Goal: Task Accomplishment & Management: Manage account settings

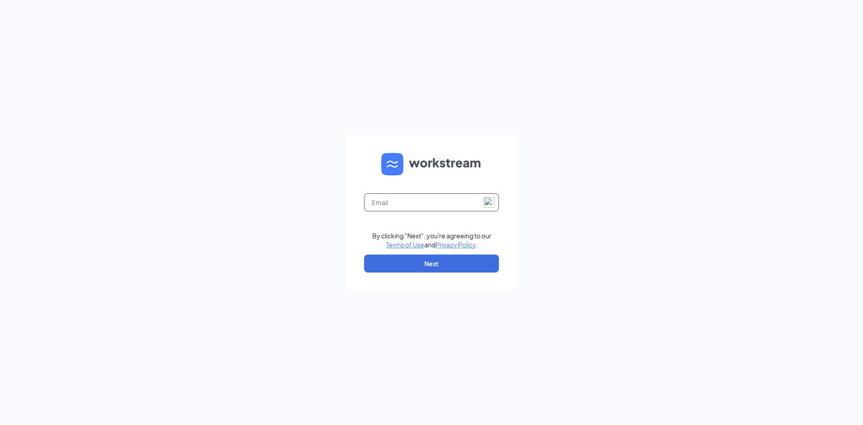
click at [384, 203] on input "text" at bounding box center [431, 202] width 135 height 18
type input "a"
type input "[EMAIL_ADDRESS][DOMAIN_NAME]"
click at [348, 141] on form "jgarcia@austinsonic.com By clicking "Next", you're agreeing to our Terms of Use…" at bounding box center [431, 213] width 171 height 156
click at [431, 257] on button "Next" at bounding box center [431, 264] width 135 height 18
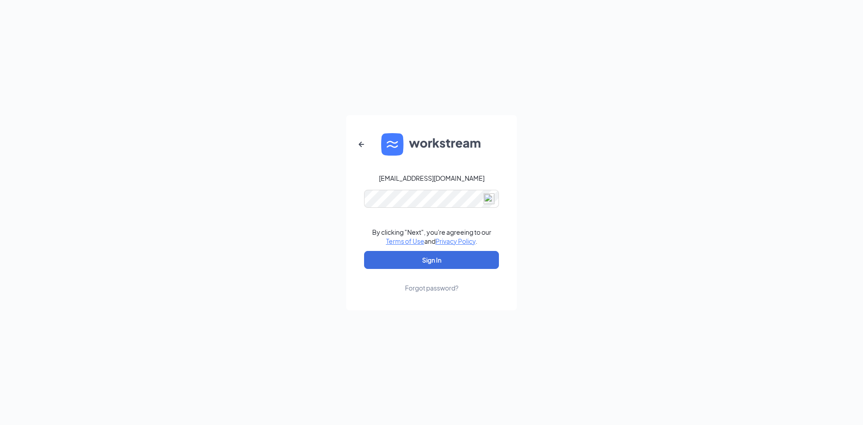
drag, startPoint x: 320, startPoint y: 145, endPoint x: 337, endPoint y: 179, distance: 37.8
click at [320, 146] on div "jgarcia@austinsonic.com By clicking "Next", you're agreeing to our Terms of Use…" at bounding box center [431, 212] width 863 height 425
click at [419, 265] on button "Sign In" at bounding box center [431, 260] width 135 height 18
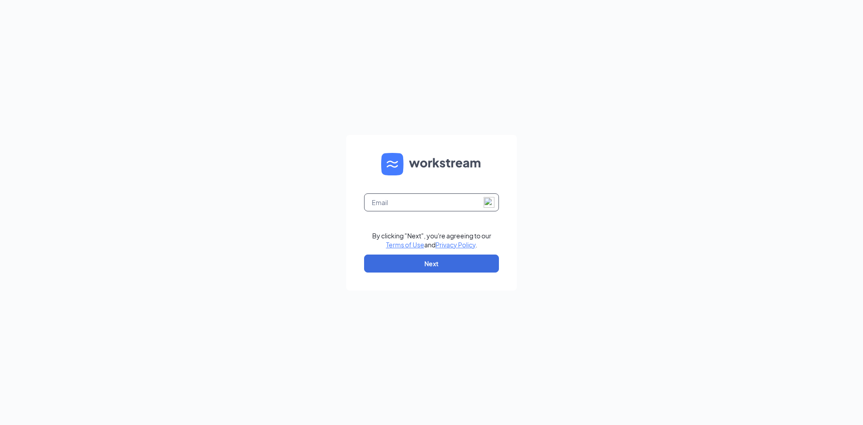
click at [403, 206] on input "text" at bounding box center [431, 202] width 135 height 18
type input "[EMAIL_ADDRESS][DOMAIN_NAME]"
click at [428, 257] on button "Next" at bounding box center [431, 264] width 135 height 18
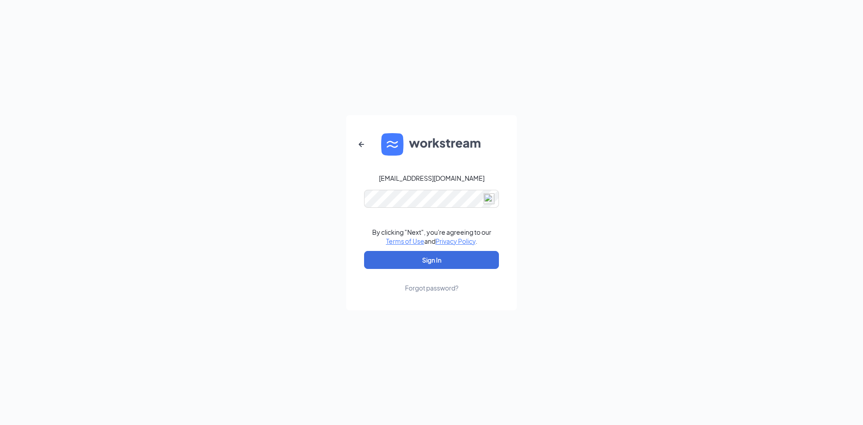
click at [418, 288] on div "Forgot password?" at bounding box center [432, 287] width 54 height 9
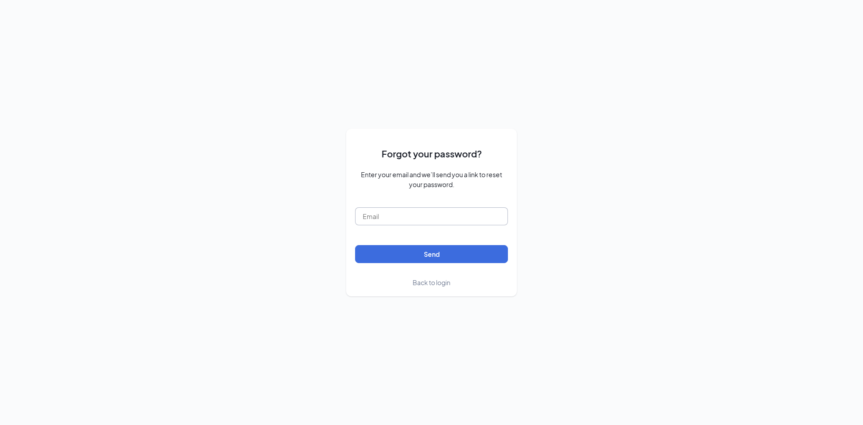
click at [402, 223] on input "text" at bounding box center [431, 216] width 153 height 18
type input "jgarcia@austinsonic.com"
click at [415, 249] on button "Send" at bounding box center [431, 254] width 153 height 18
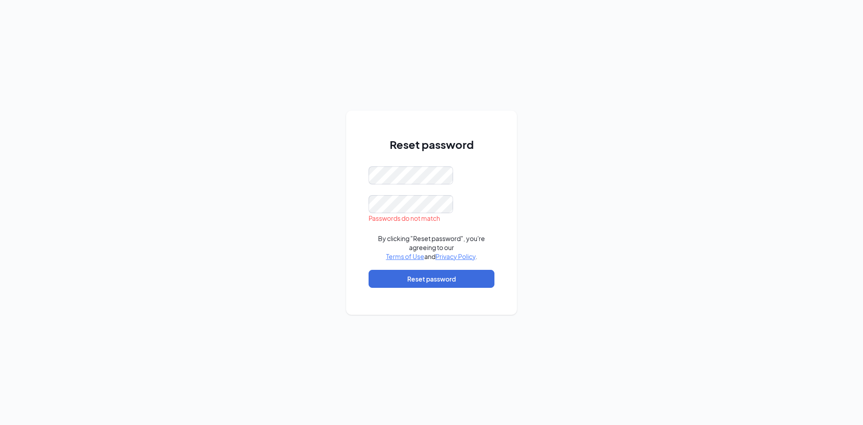
click at [333, 133] on div "Reset password Passwords do not match By clicking "Reset password", you're agre…" at bounding box center [431, 212] width 863 height 425
click at [341, 164] on div "Reset password By clicking "Reset password", you're agreeing to our Terms of Us…" at bounding box center [431, 212] width 863 height 425
click at [417, 282] on button "Reset password" at bounding box center [432, 279] width 126 height 18
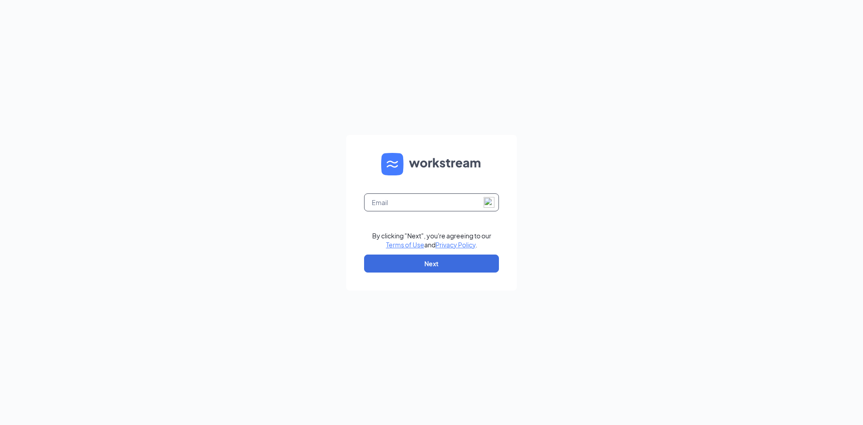
click at [421, 200] on input "text" at bounding box center [431, 202] width 135 height 18
type input "[EMAIL_ADDRESS][DOMAIN_NAME]"
click at [416, 264] on button "Next" at bounding box center [431, 264] width 135 height 18
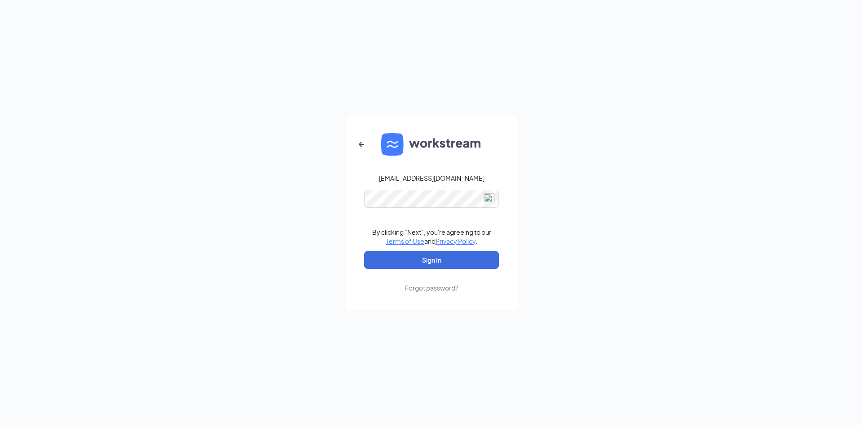
click at [307, 151] on div "jgarcia@austinsonic.com By clicking "Next", you're agreeing to our Terms of Use…" at bounding box center [431, 212] width 863 height 425
click at [411, 262] on button "Sign In" at bounding box center [431, 260] width 135 height 18
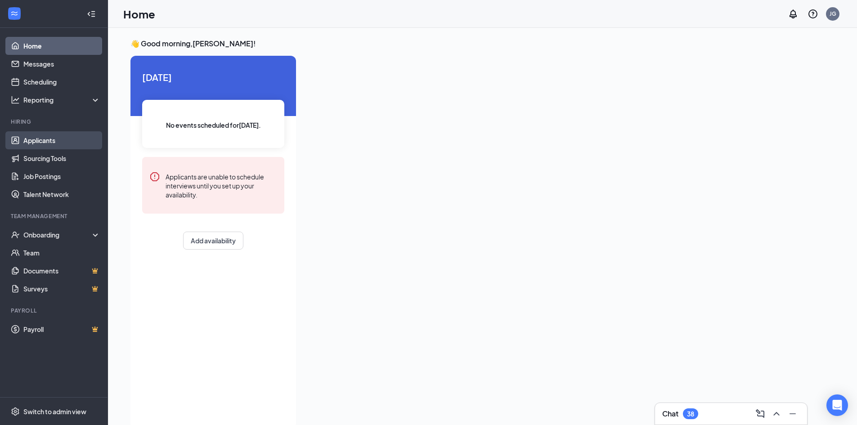
click at [38, 144] on link "Applicants" at bounding box center [61, 140] width 77 height 18
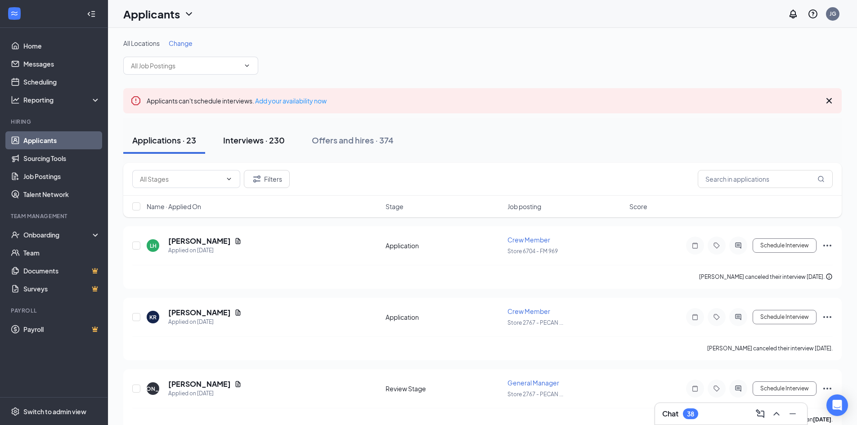
click at [239, 142] on div "Interviews · 230" at bounding box center [254, 139] width 62 height 11
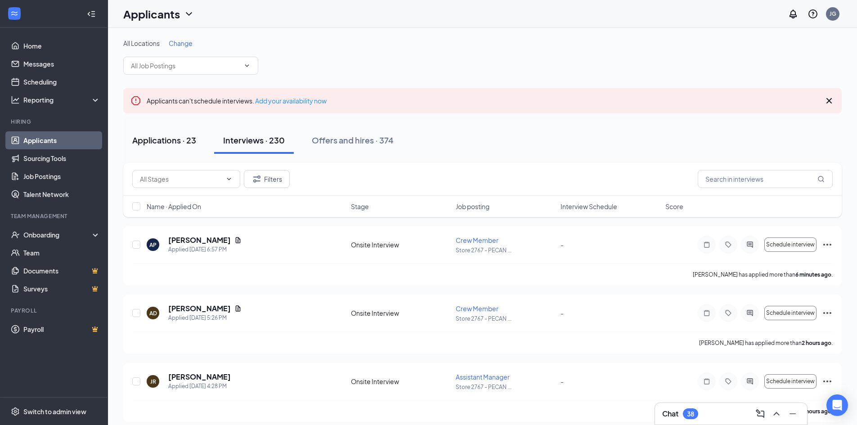
click at [183, 141] on div "Applications · 23" at bounding box center [164, 139] width 64 height 11
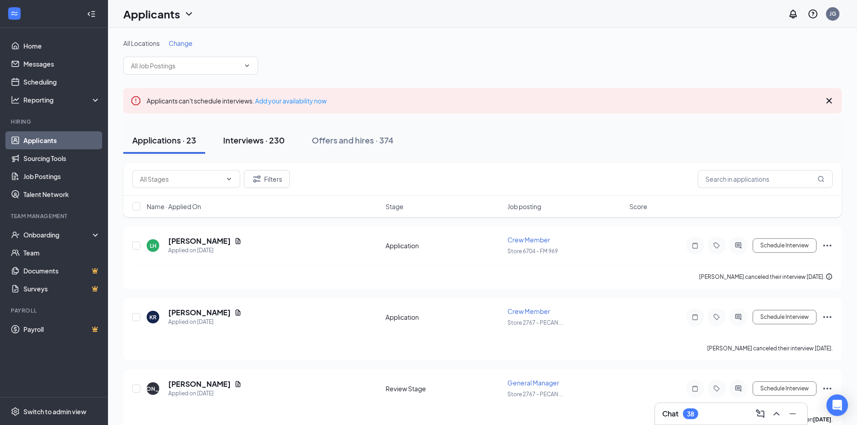
click at [264, 151] on button "Interviews · 230" at bounding box center [254, 140] width 80 height 27
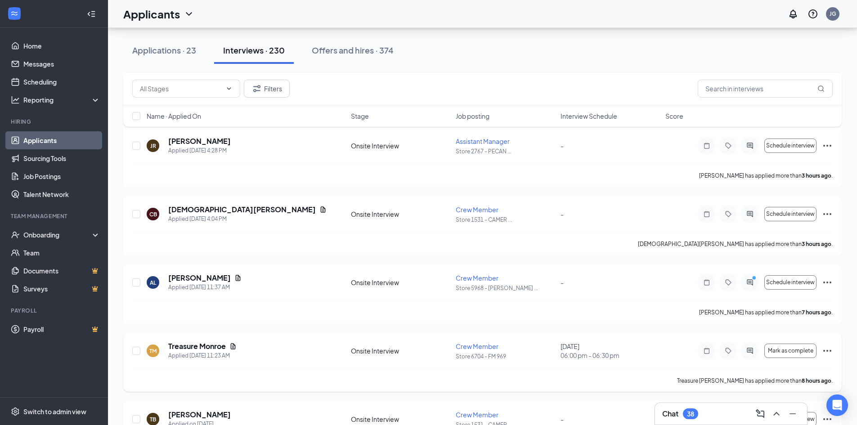
scroll to position [180, 0]
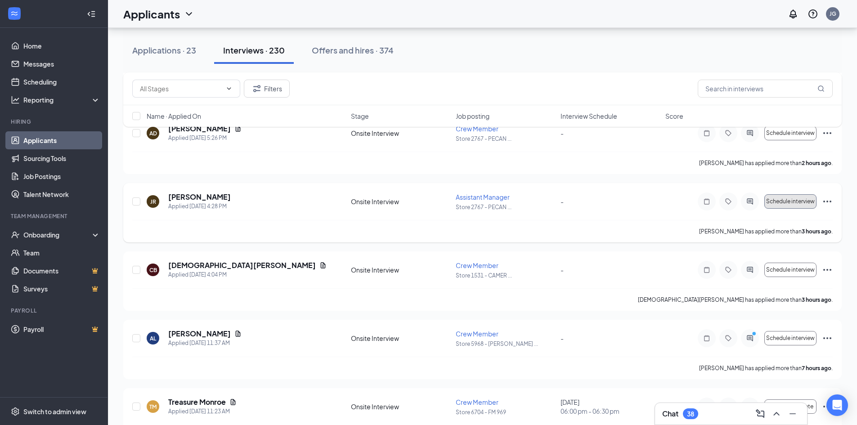
click at [791, 205] on button "Schedule interview" at bounding box center [790, 201] width 52 height 14
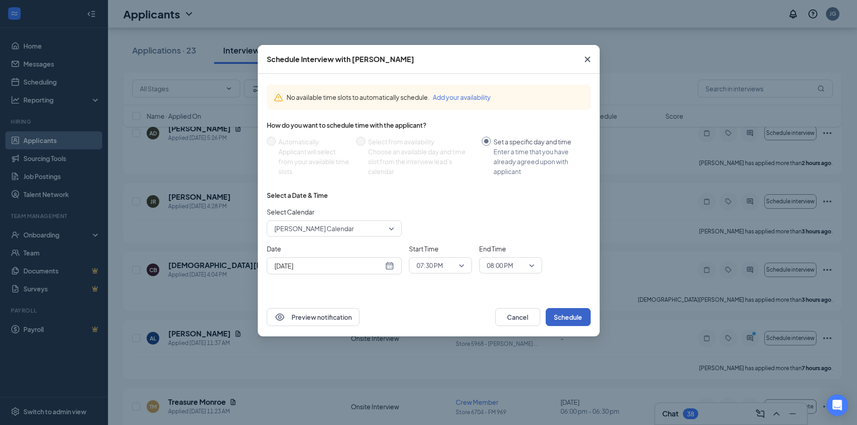
click at [560, 316] on button "Schedule" at bounding box center [567, 317] width 45 height 18
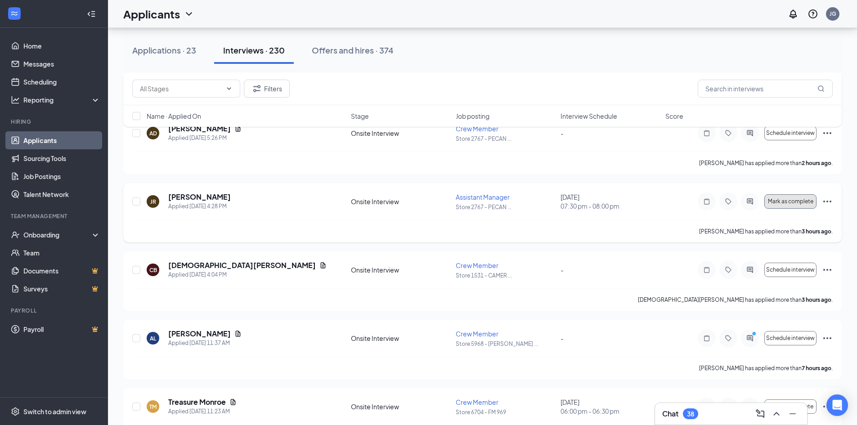
click at [786, 203] on span "Mark as complete" at bounding box center [790, 201] width 45 height 6
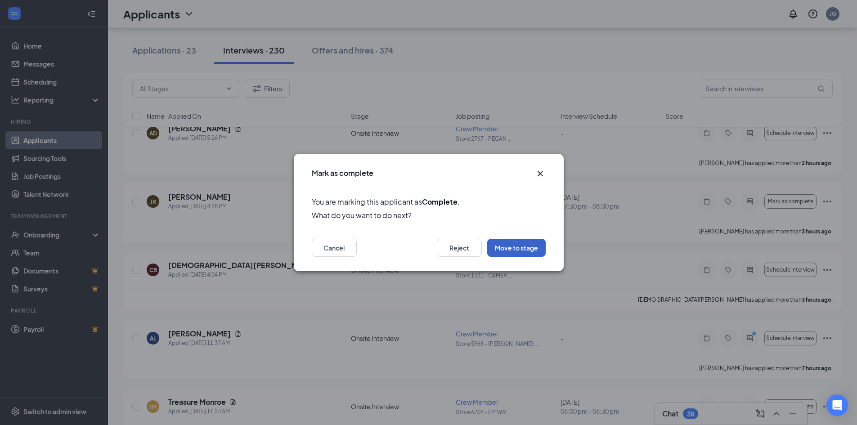
click at [508, 248] on button "Move to stage" at bounding box center [516, 248] width 58 height 18
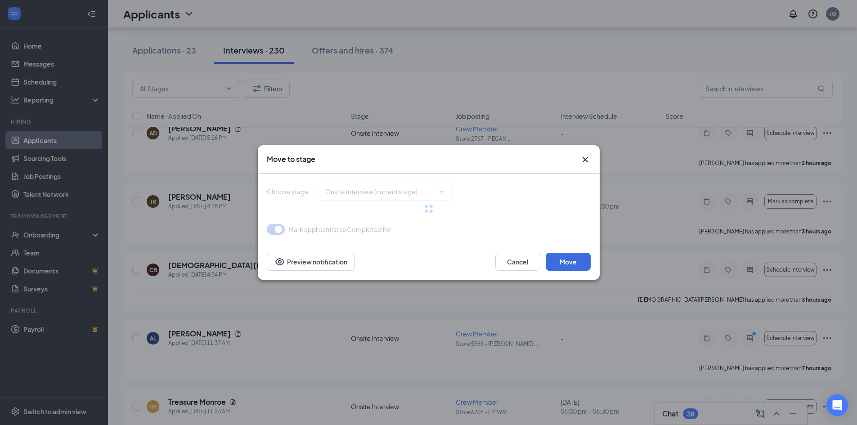
type input "Hiring Complete (final stage)"
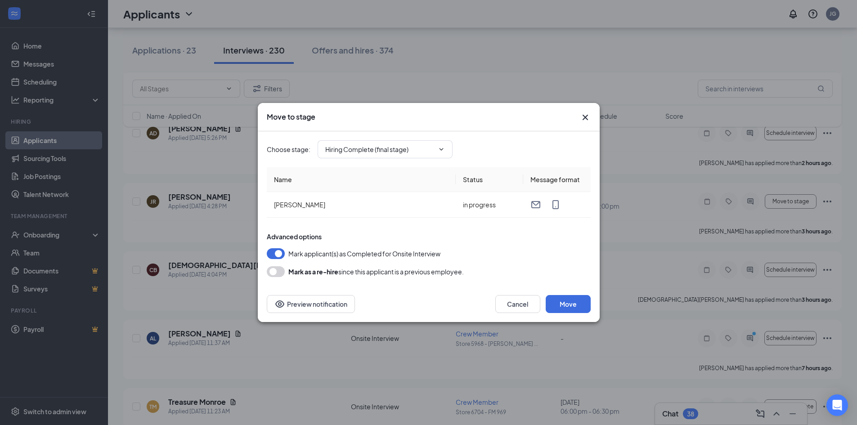
click at [269, 272] on button "button" at bounding box center [276, 271] width 18 height 11
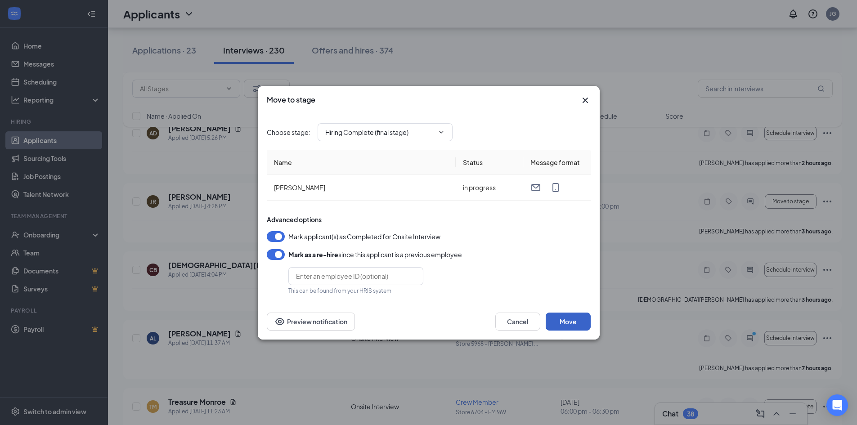
click at [570, 320] on button "Move" at bounding box center [567, 322] width 45 height 18
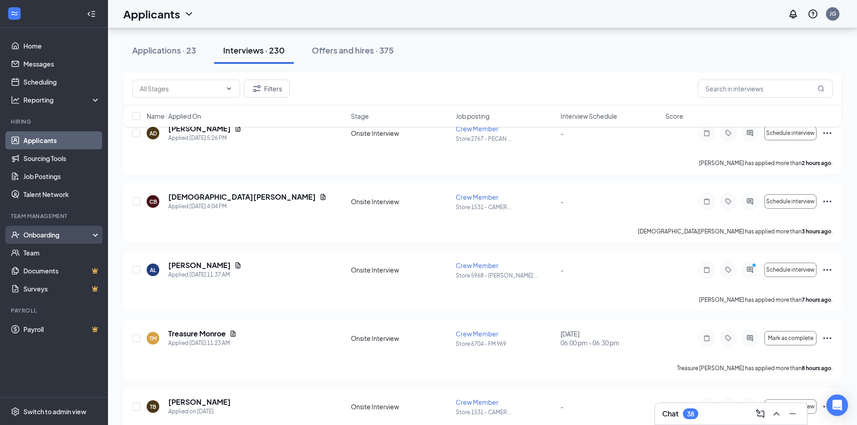
click at [48, 236] on div "Onboarding" at bounding box center [57, 234] width 69 height 9
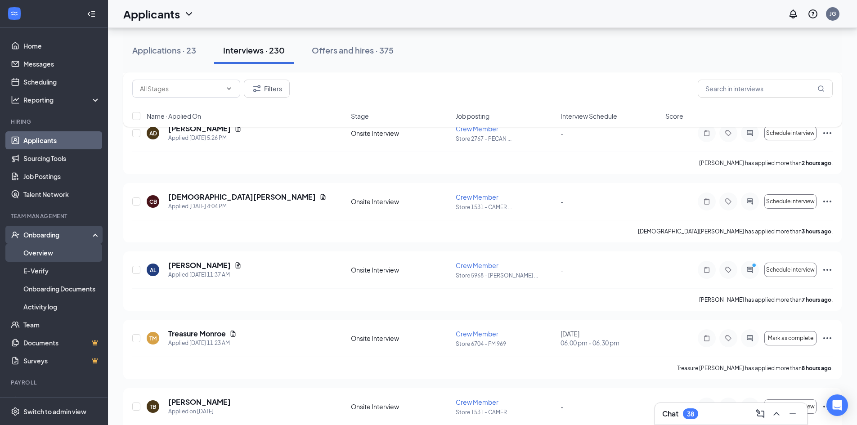
click at [41, 250] on link "Overview" at bounding box center [61, 253] width 77 height 18
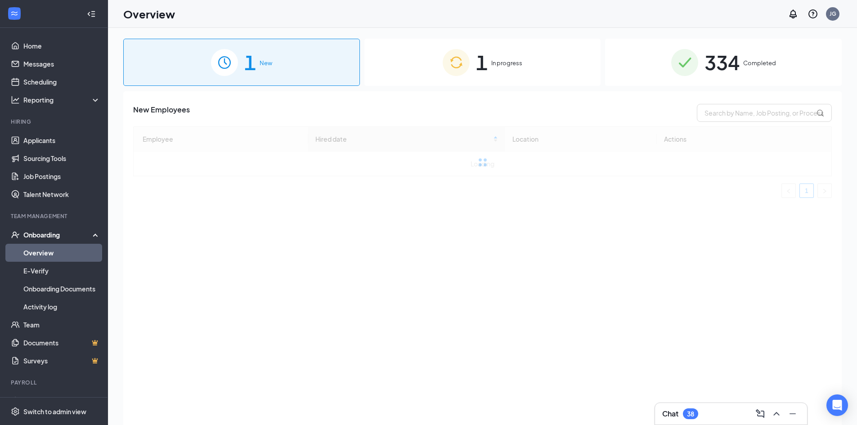
click at [453, 74] on img at bounding box center [456, 62] width 27 height 27
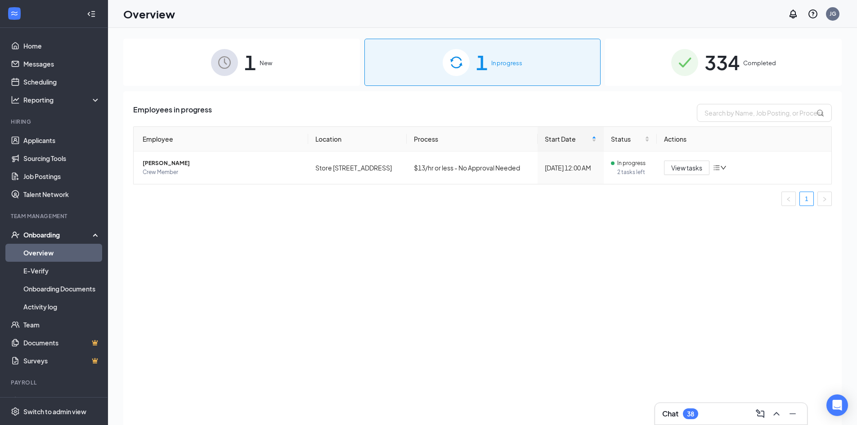
click at [237, 65] on img at bounding box center [224, 62] width 27 height 27
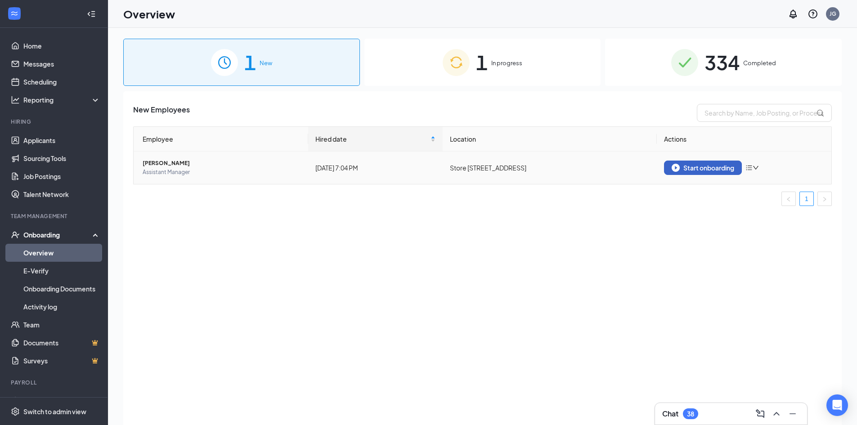
click at [691, 167] on div "Start onboarding" at bounding box center [702, 168] width 63 height 8
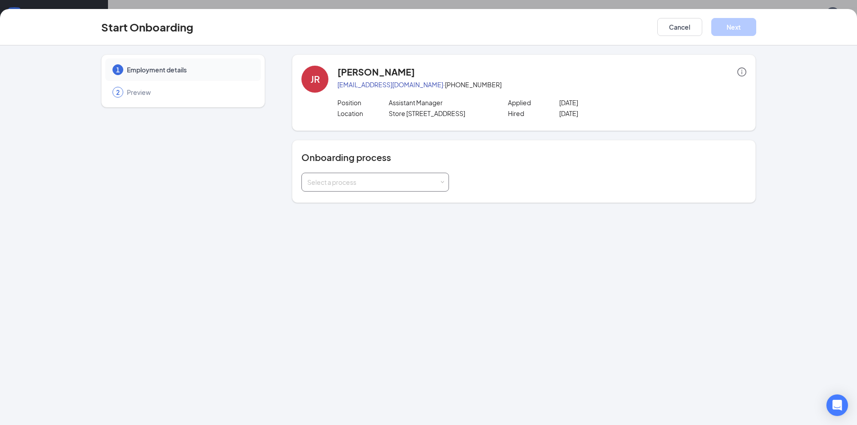
click at [309, 179] on div "Select a process" at bounding box center [373, 182] width 132 height 9
click at [327, 217] on span "$13/hr or more - Approval Needed" at bounding box center [355, 217] width 101 height 8
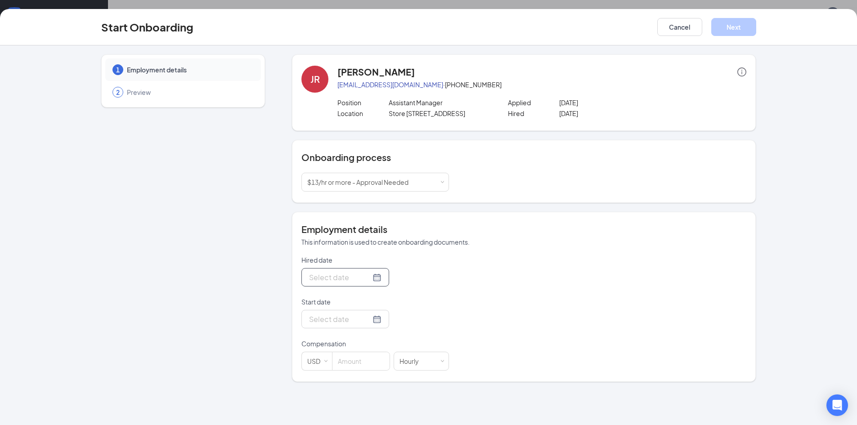
click at [372, 278] on div at bounding box center [345, 277] width 72 height 11
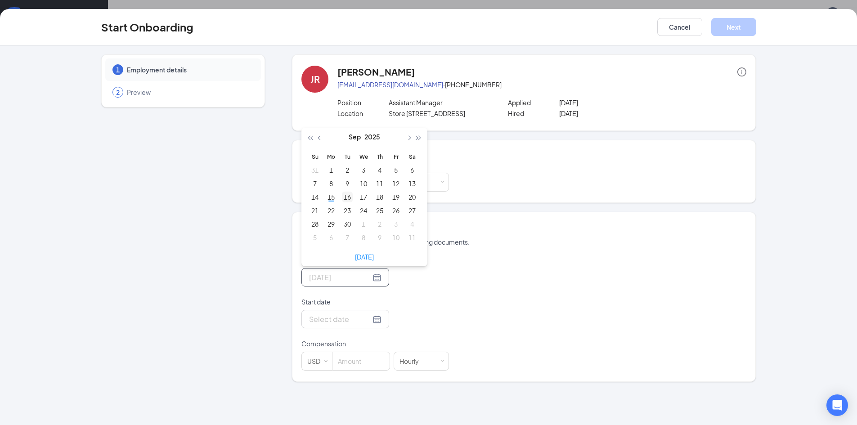
type input "[DATE]"
click at [341, 196] on td "16" at bounding box center [347, 196] width 16 height 13
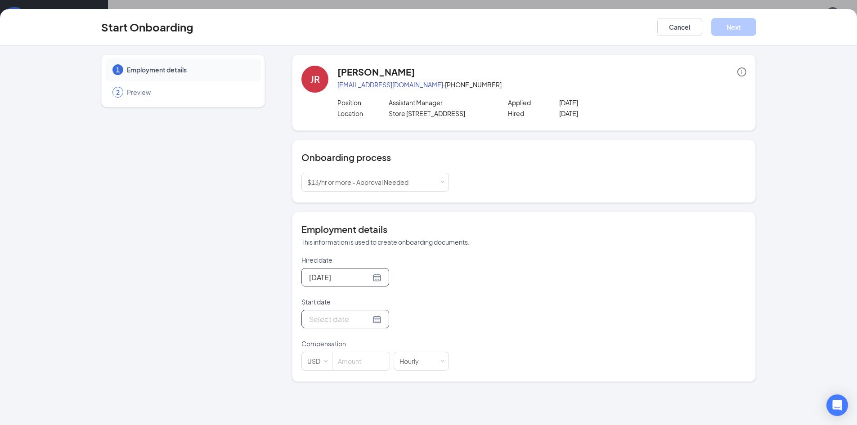
click at [373, 321] on div at bounding box center [345, 318] width 72 height 11
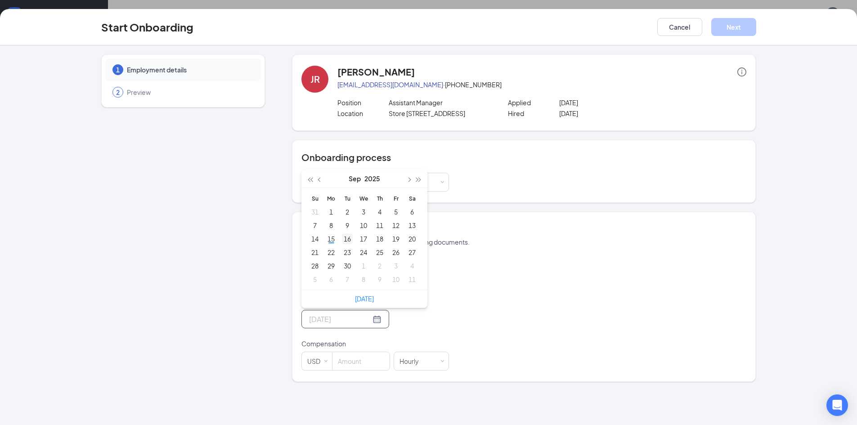
type input "[DATE]"
click at [343, 237] on div "16" at bounding box center [347, 238] width 11 height 11
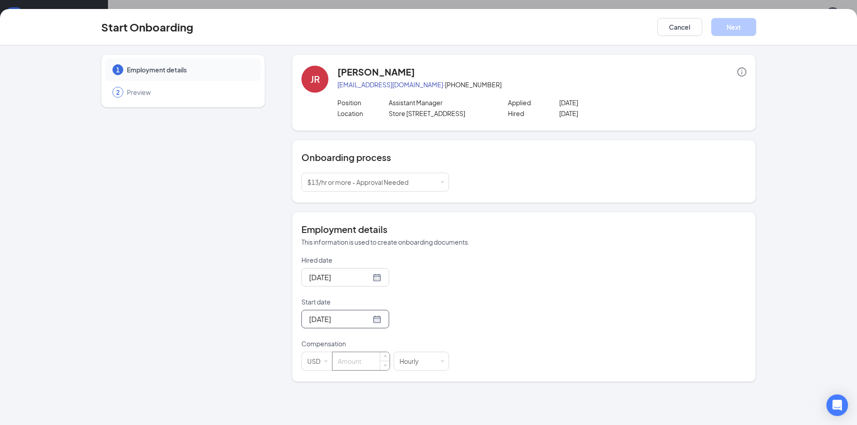
click at [347, 358] on input at bounding box center [360, 361] width 57 height 18
type input "18.5"
click at [493, 364] on div "Hired date [DATE] [DATE] Su Mo Tu We Th Fr Sa 31 1 2 3 4 5 6 7 8 9 10 11 12 13 …" at bounding box center [523, 312] width 445 height 115
click at [729, 26] on button "Next" at bounding box center [733, 27] width 45 height 18
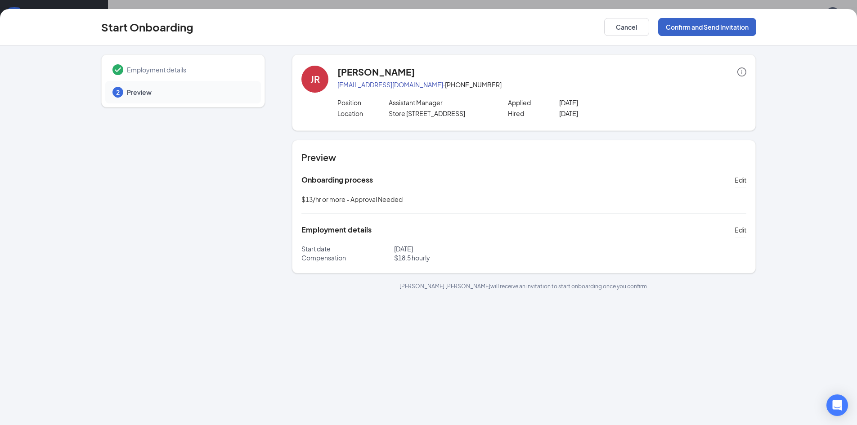
click at [696, 24] on button "Confirm and Send Invitation" at bounding box center [707, 27] width 98 height 18
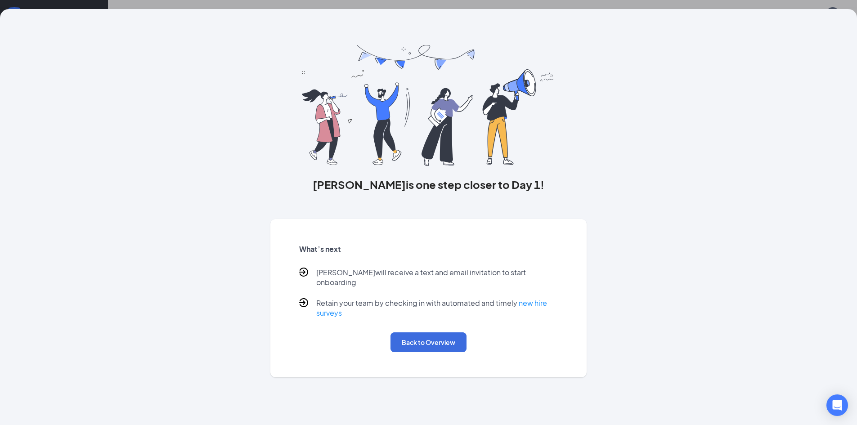
click at [416, 344] on div "What’s next [PERSON_NAME] will receive a text and email invitation to start onb…" at bounding box center [428, 298] width 281 height 130
click at [425, 336] on button "Back to Overview" at bounding box center [428, 342] width 76 height 20
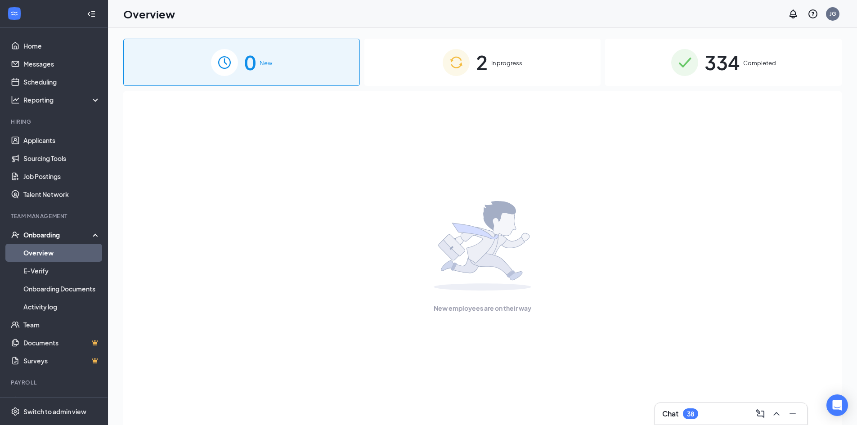
click at [500, 42] on div "2 In progress" at bounding box center [482, 62] width 237 height 47
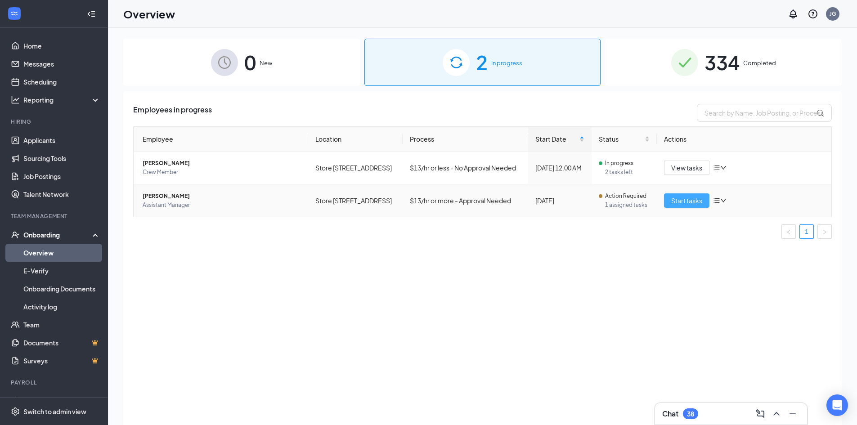
click at [693, 198] on span "Start tasks" at bounding box center [686, 201] width 31 height 10
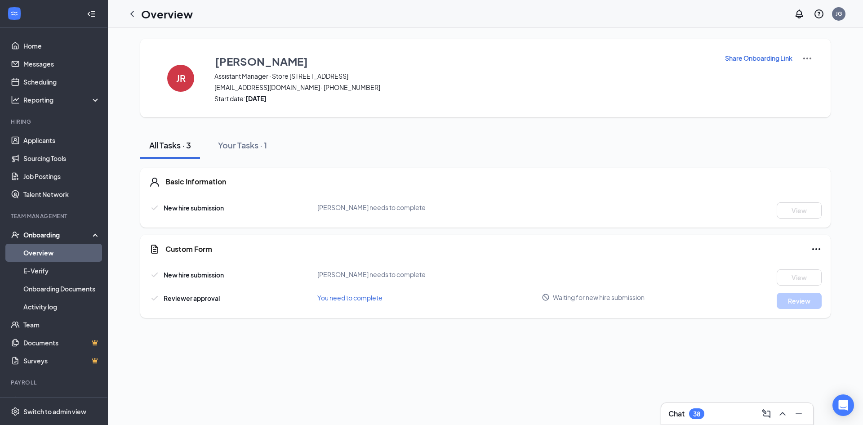
click at [39, 247] on link "Overview" at bounding box center [61, 253] width 77 height 18
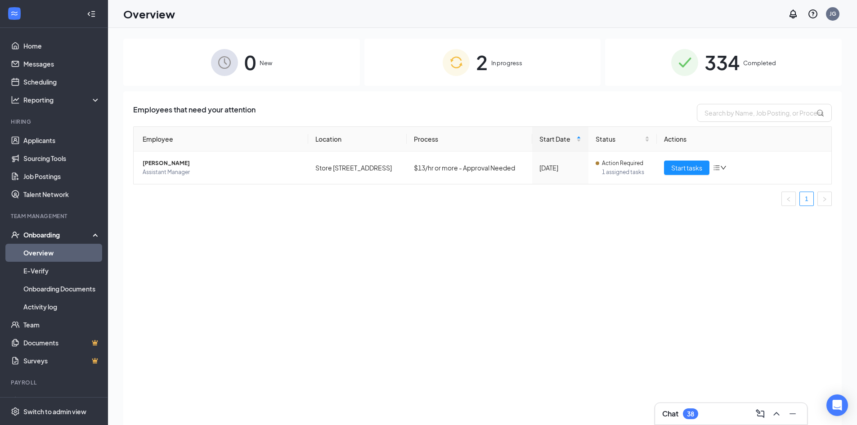
click at [492, 72] on div "2 In progress" at bounding box center [482, 62] width 237 height 47
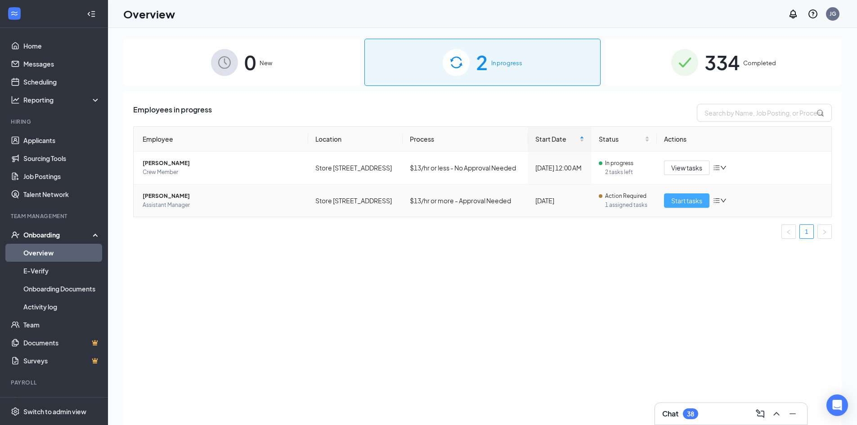
click at [693, 202] on span "Start tasks" at bounding box center [686, 201] width 31 height 10
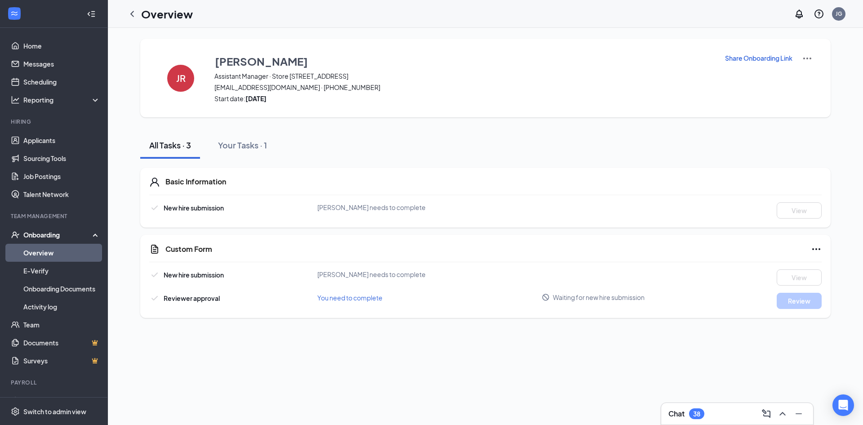
click at [45, 249] on link "Overview" at bounding box center [61, 253] width 77 height 18
